Goal: Task Accomplishment & Management: Complete application form

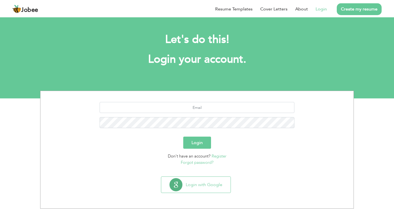
click at [194, 140] on button "Login" at bounding box center [197, 143] width 28 height 12
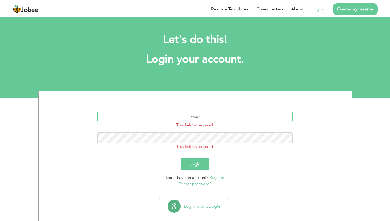
click at [189, 118] on input "text" at bounding box center [194, 116] width 195 height 11
type input "[EMAIL_ADDRESS][DOMAIN_NAME]"
click at [181, 158] on button "Login" at bounding box center [195, 164] width 28 height 12
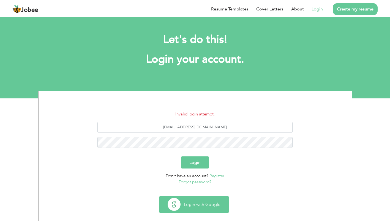
click at [193, 199] on button "Login with Google" at bounding box center [193, 205] width 69 height 16
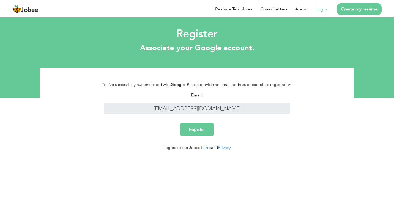
click at [321, 9] on link "Login" at bounding box center [321, 9] width 11 height 7
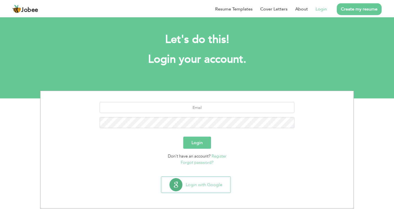
click at [350, 11] on link "Create my resume" at bounding box center [359, 9] width 45 height 12
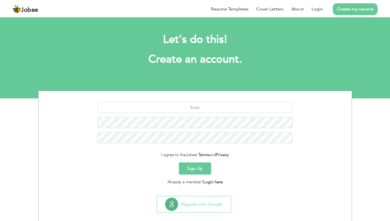
click at [200, 165] on button "Sign Up" at bounding box center [195, 169] width 32 height 12
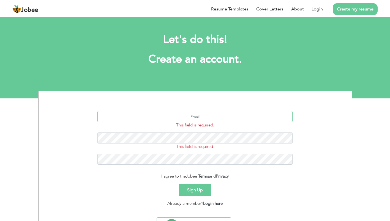
click at [197, 120] on input "text" at bounding box center [194, 116] width 195 height 11
type input "fahadmughera@hotmtail.com"
click at [199, 188] on button "Sign Up" at bounding box center [195, 190] width 32 height 12
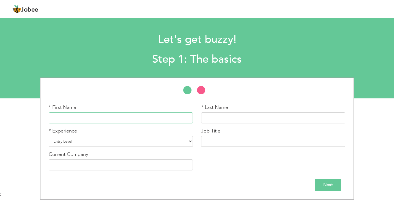
click at [166, 120] on input "text" at bounding box center [121, 118] width 144 height 11
type input "Fahad"
type input "Mughira"
click at [156, 143] on select "Entry Level Less than 1 Year 1 Year 2 Years 3 Years 4 Years 5 Years 6 Years 7 Y…" at bounding box center [121, 141] width 144 height 11
select select "12"
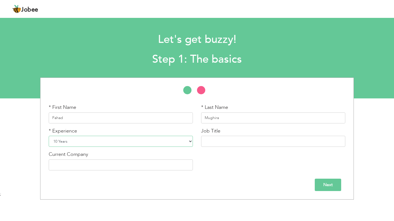
click at [49, 136] on select "Entry Level Less than 1 Year 1 Year 2 Years 3 Years 4 Years 5 Years 6 Years 7 Y…" at bounding box center [121, 141] width 144 height 11
click at [234, 138] on input "text" at bounding box center [273, 141] width 144 height 11
type input "Assistant Manager Finacial Reporting"
type input "SPAR Pakistan Pvt Ltd."
click at [319, 180] on input "Next" at bounding box center [328, 185] width 26 height 12
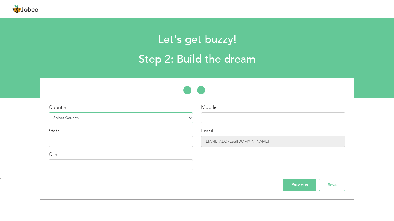
click at [143, 115] on select "Select Country Afghanistan Albania Algeria American Samoa Andorra Angola Anguil…" at bounding box center [121, 118] width 144 height 11
select select "230"
click at [49, 113] on select "Select Country Afghanistan Albania Algeria American Samoa Andorra Angola Anguil…" at bounding box center [121, 118] width 144 height 11
click at [223, 113] on input "text" at bounding box center [273, 118] width 144 height 11
type input "9145259399"
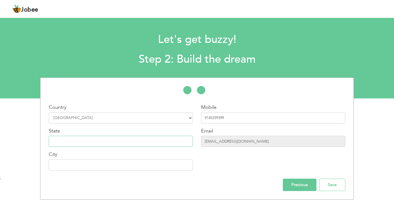
click at [176, 139] on input "text" at bounding box center [121, 141] width 144 height 11
type input "New York"
type input "[GEOGRAPHIC_DATA], [US_STATE], [GEOGRAPHIC_DATA]"
click at [120, 165] on input "[GEOGRAPHIC_DATA], [US_STATE], [GEOGRAPHIC_DATA]" at bounding box center [121, 165] width 144 height 11
click at [333, 183] on input "Save" at bounding box center [332, 185] width 26 height 12
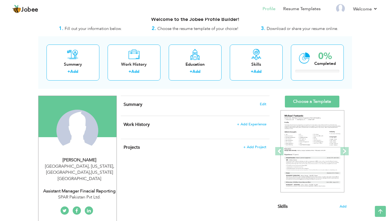
scroll to position [1, 0]
